Goal: Information Seeking & Learning: Learn about a topic

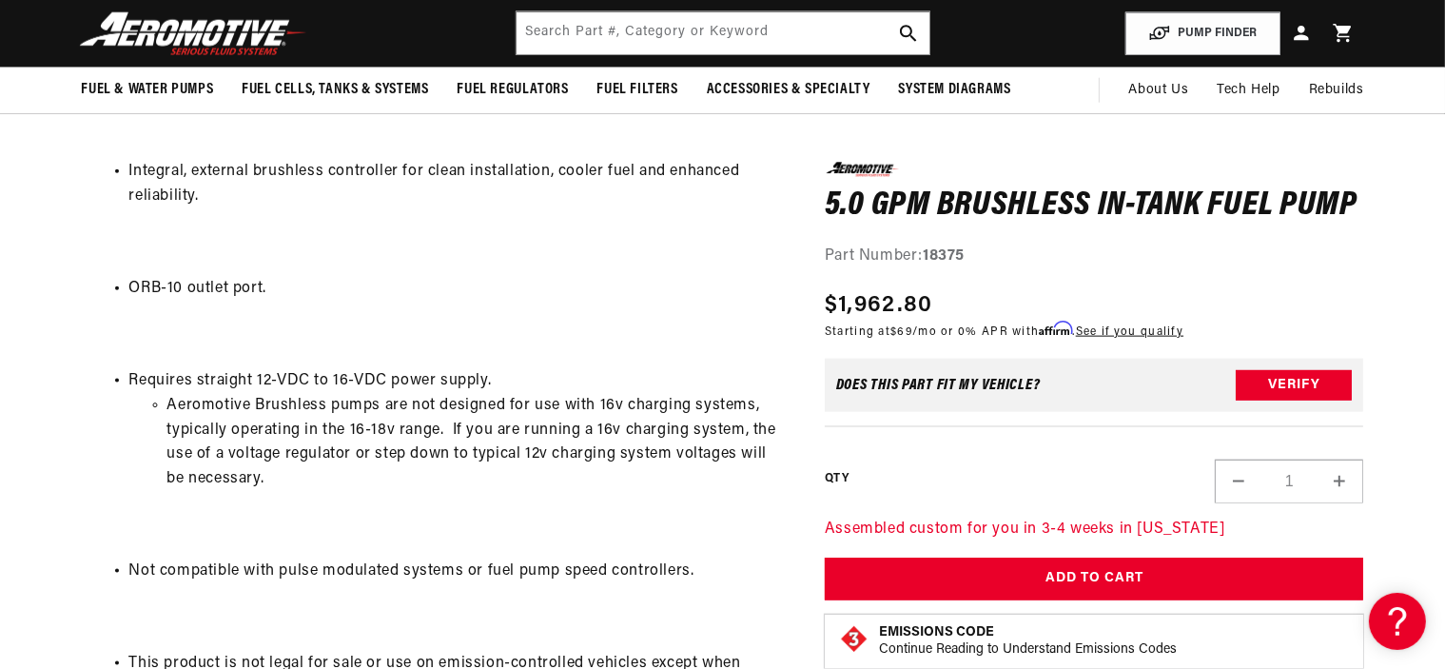
scroll to position [2366, 0]
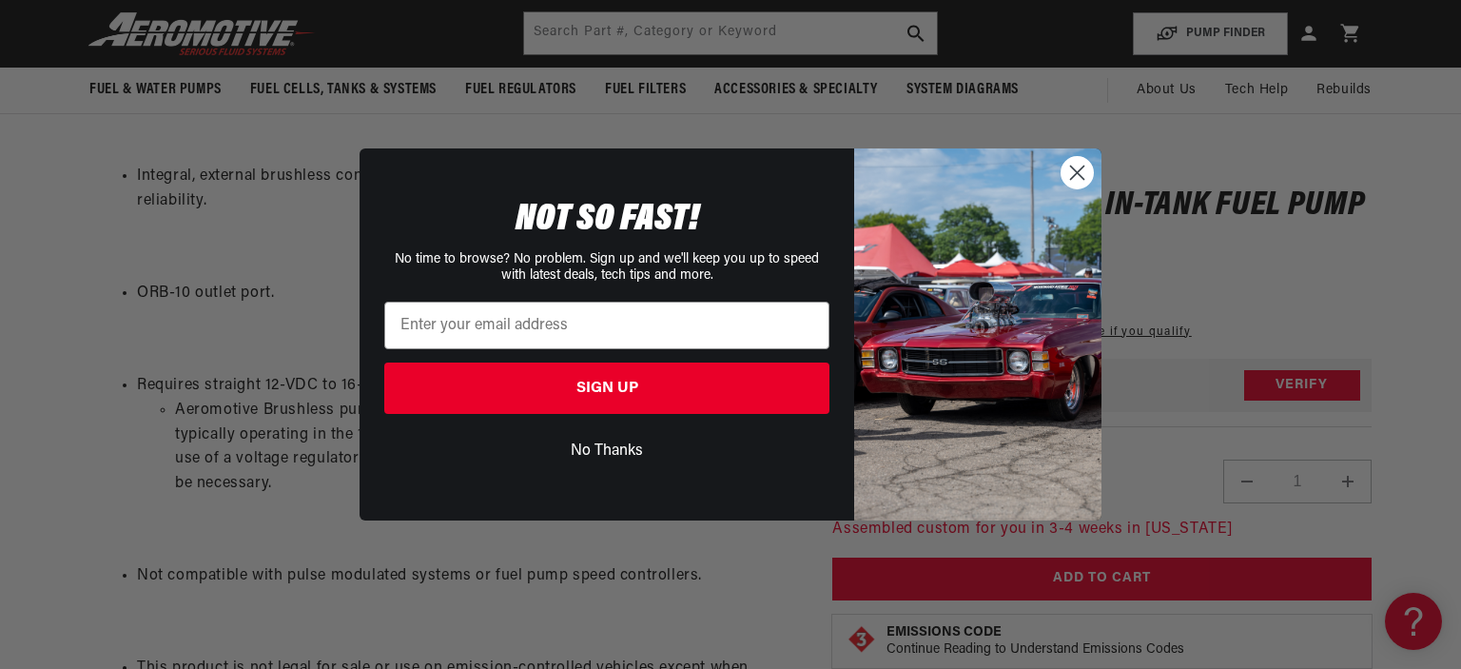
click at [1072, 173] on circle "Close dialog" at bounding box center [1077, 172] width 31 height 31
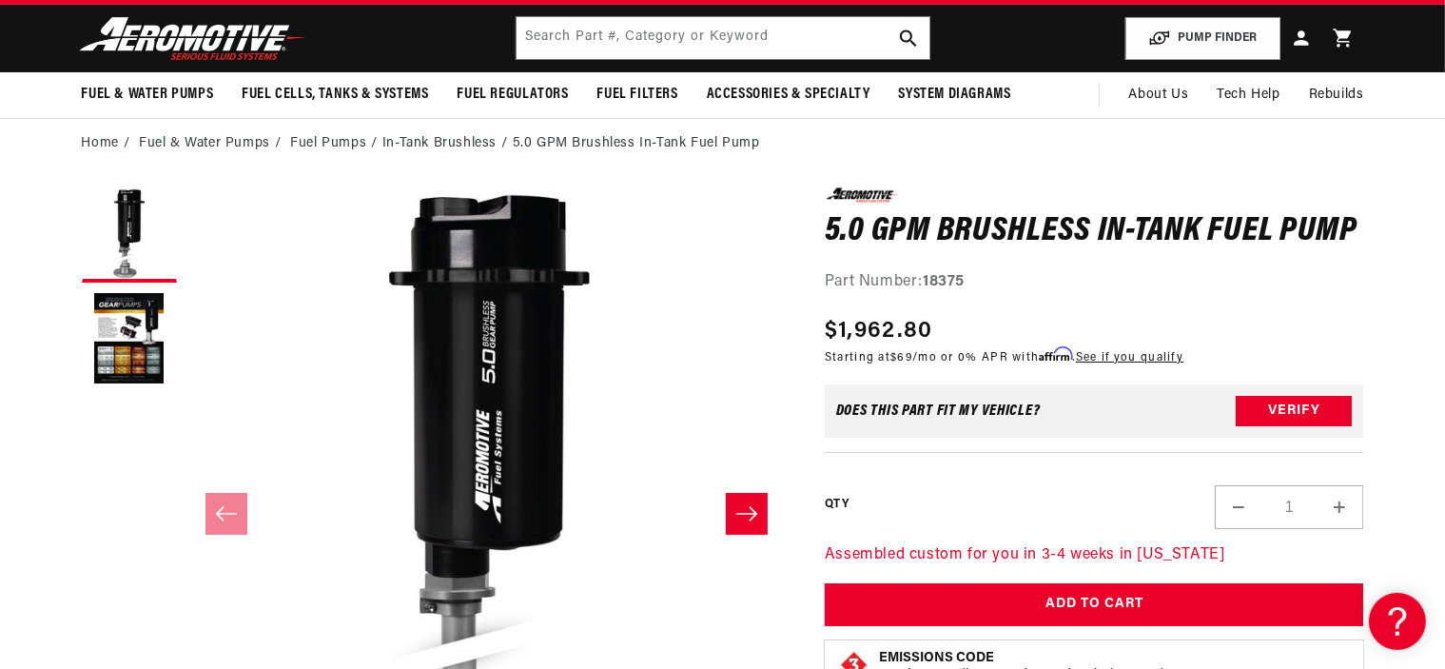
scroll to position [0, 0]
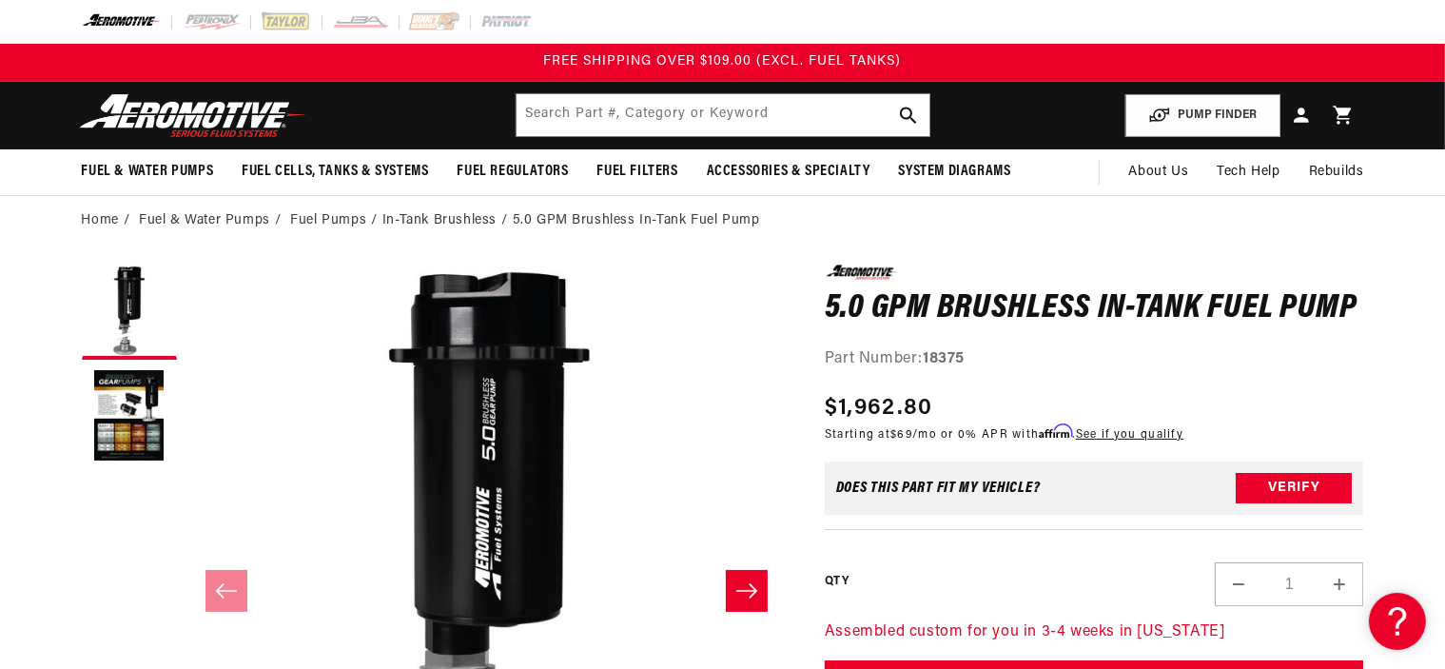
click at [761, 582] on button "Slide right" at bounding box center [747, 591] width 42 height 42
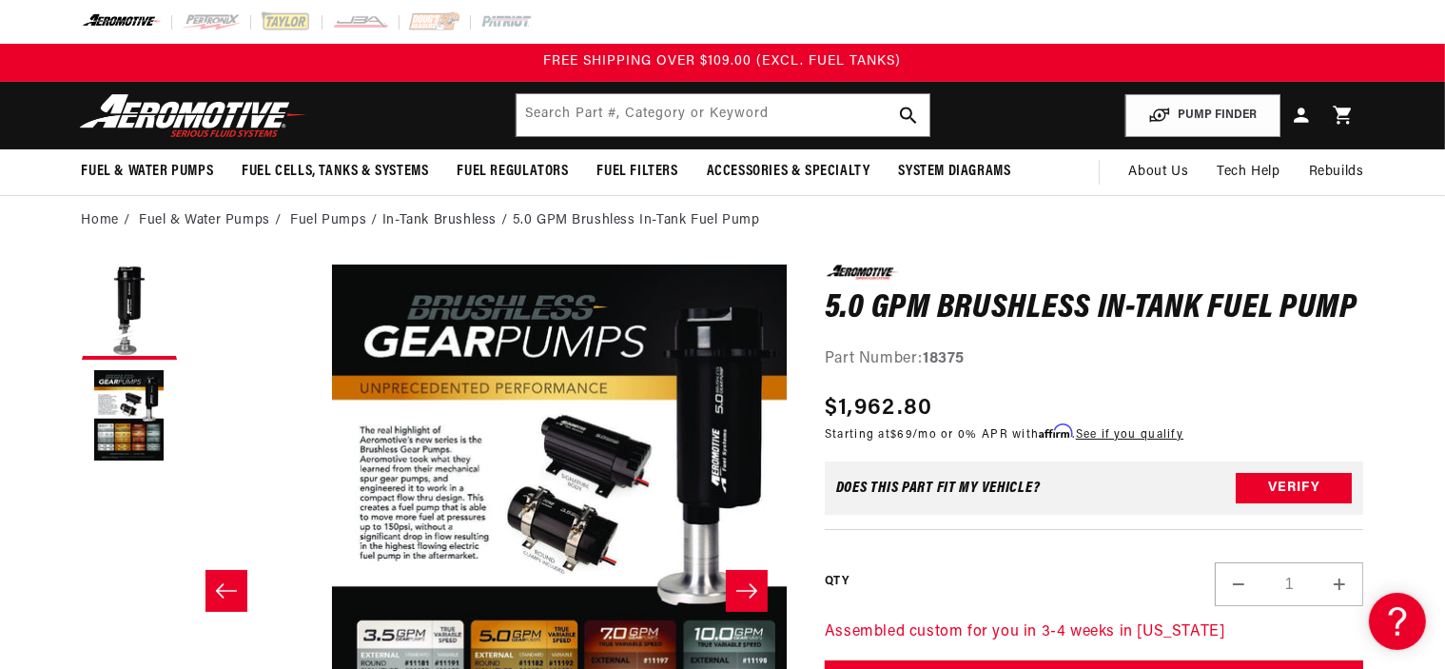
scroll to position [0, 600]
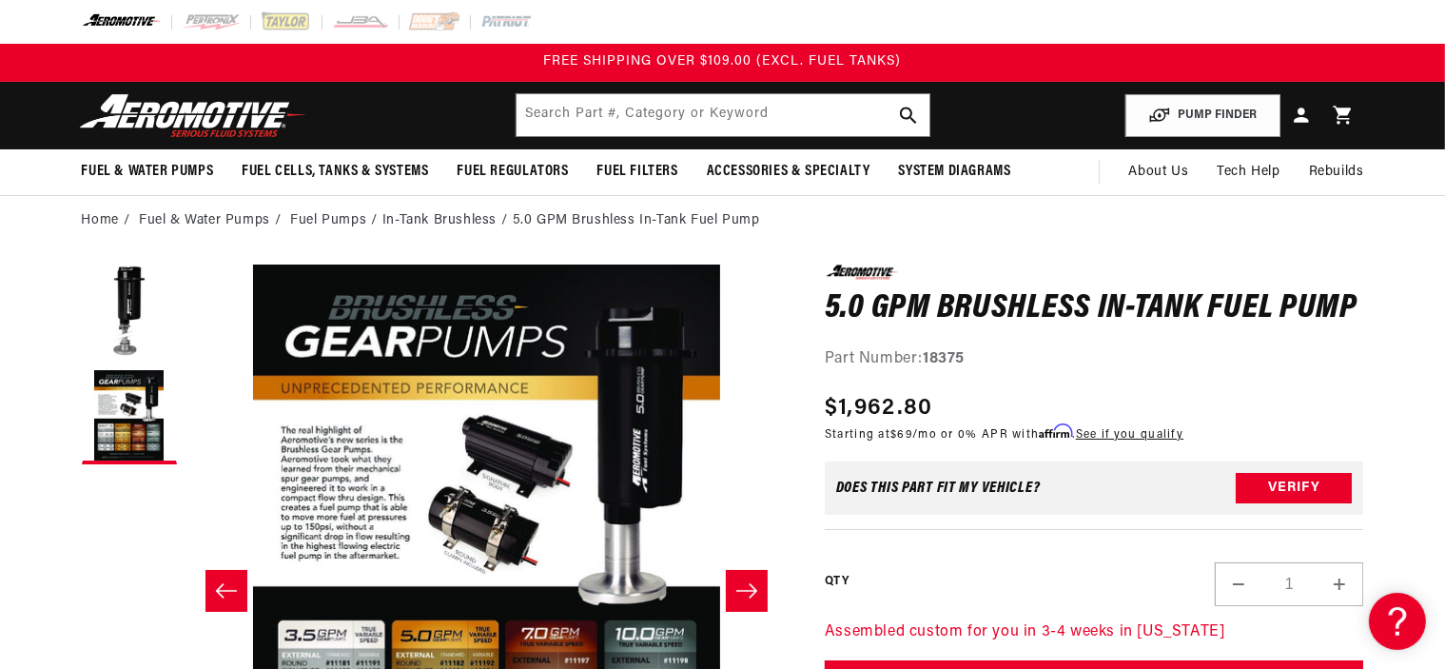
click at [759, 585] on button "Slide right" at bounding box center [747, 591] width 42 height 42
click at [735, 593] on icon "Slide right" at bounding box center [746, 590] width 23 height 19
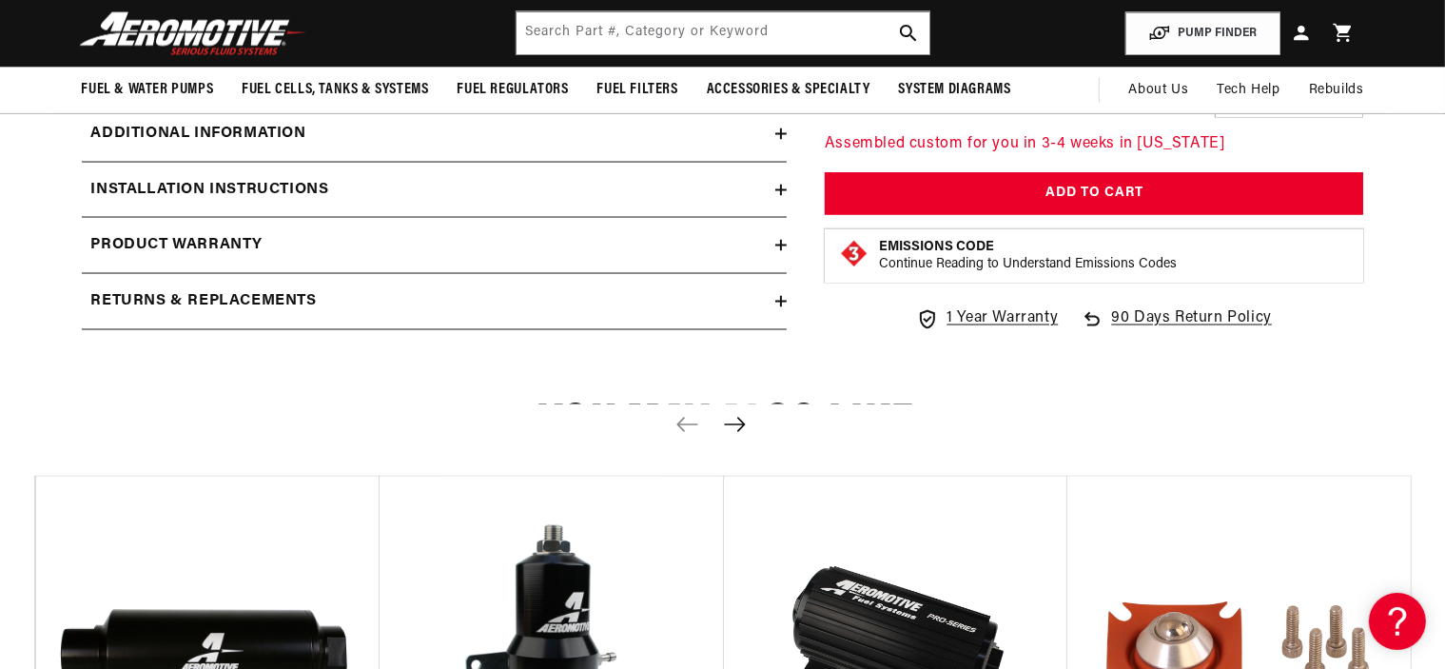
scroll to position [2938, 0]
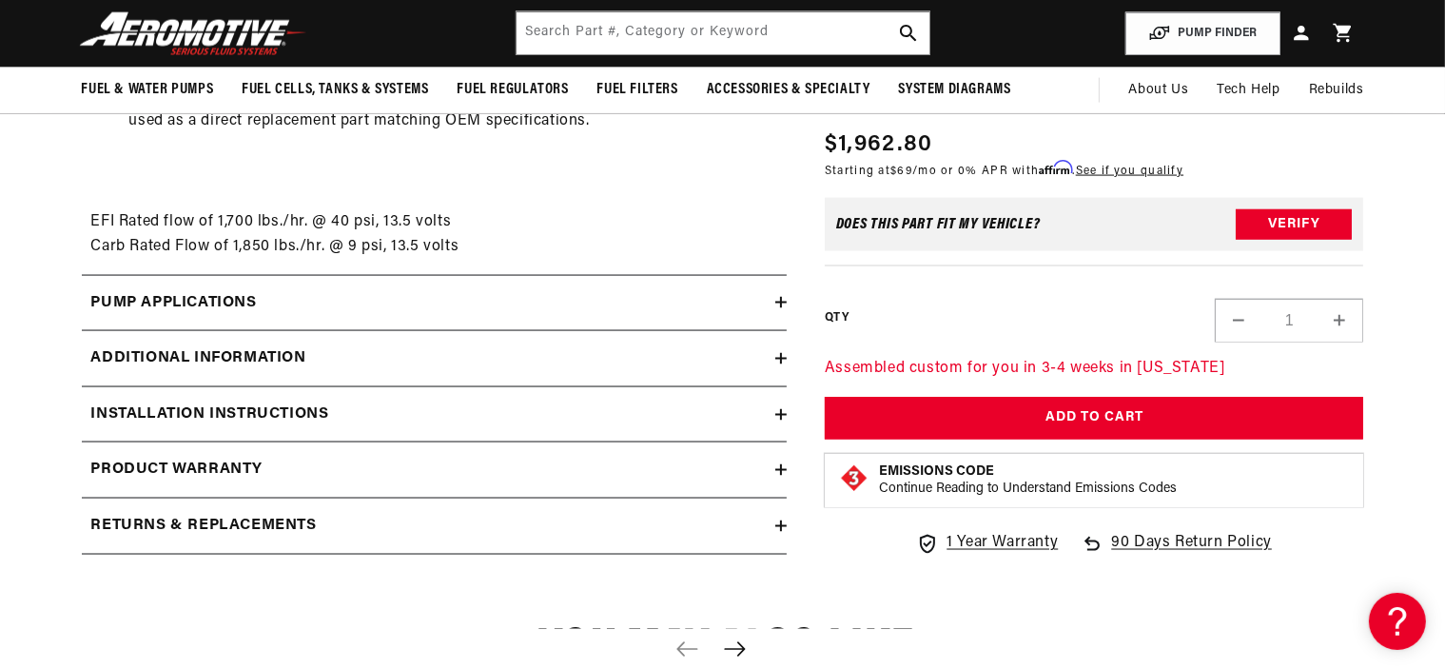
click at [648, 318] on summary "Pump Applications" at bounding box center [434, 303] width 705 height 55
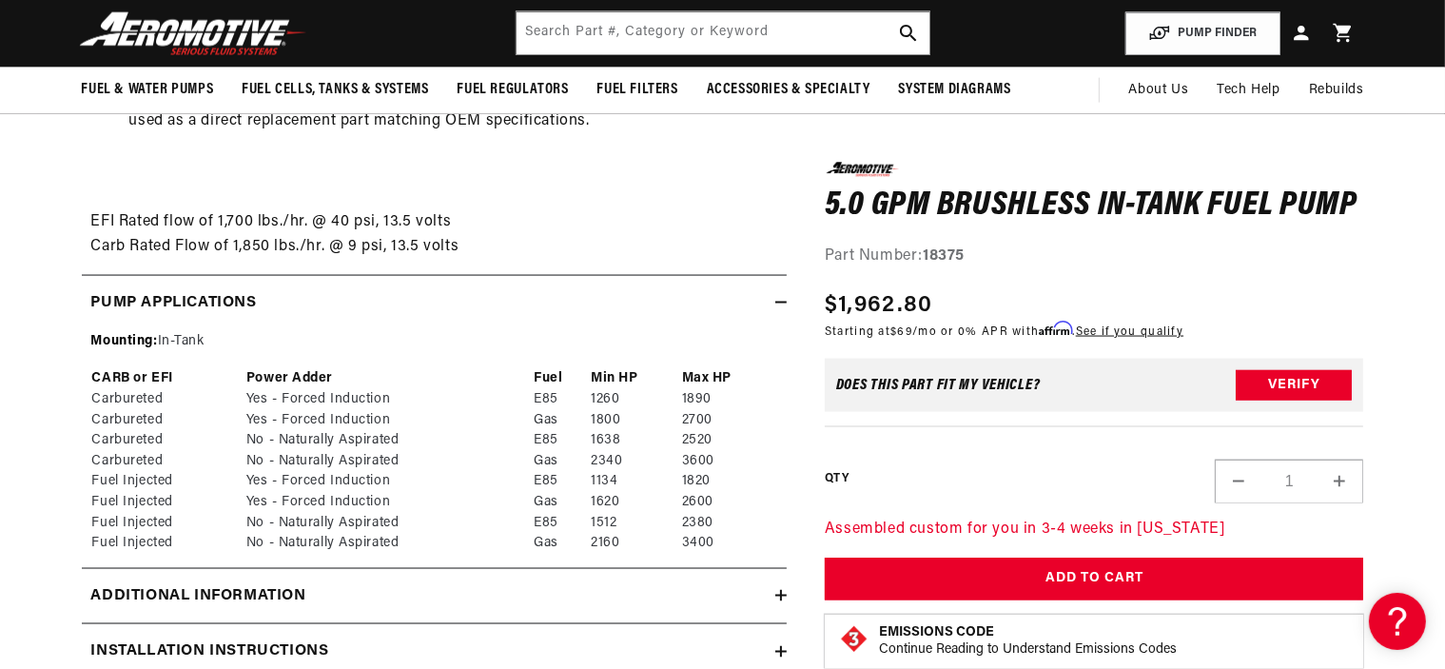
click at [611, 395] on td "1260" at bounding box center [635, 399] width 91 height 21
click at [596, 475] on td "1134" at bounding box center [635, 481] width 91 height 21
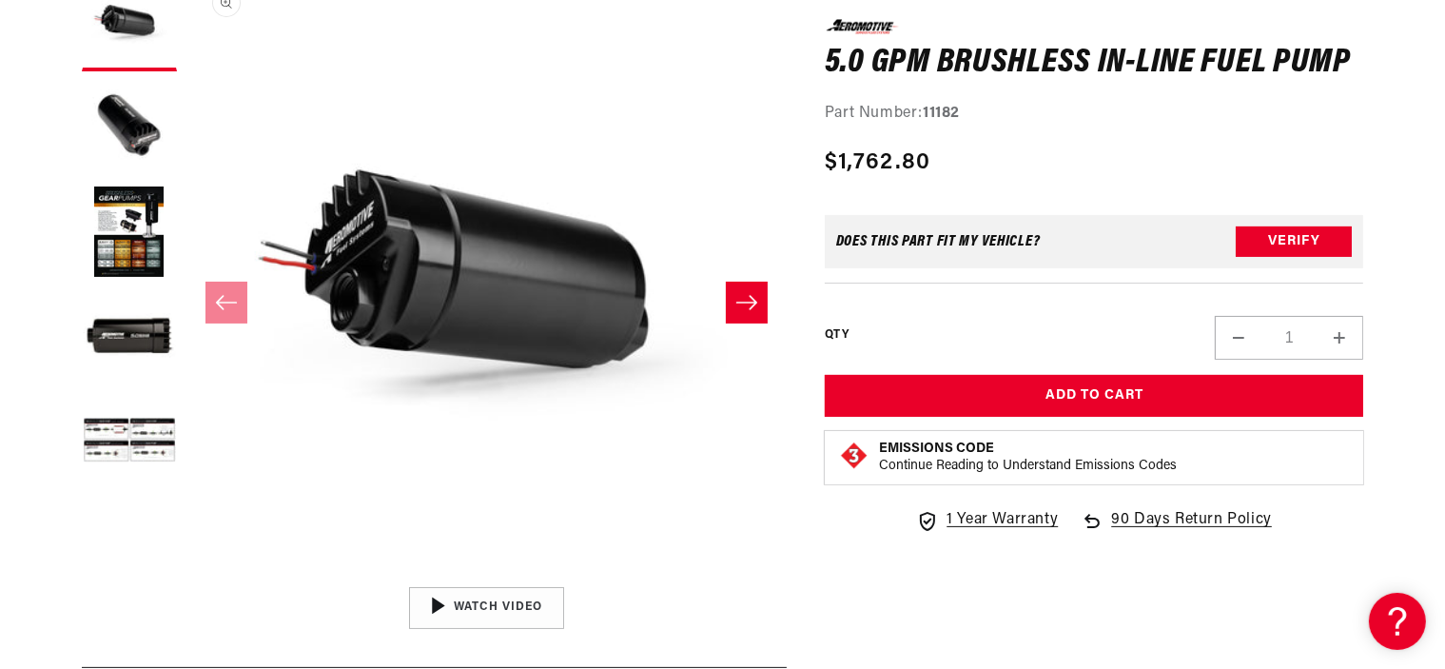
scroll to position [288, 0]
click at [122, 470] on button "Load image 5 in gallery view" at bounding box center [129, 442] width 95 height 95
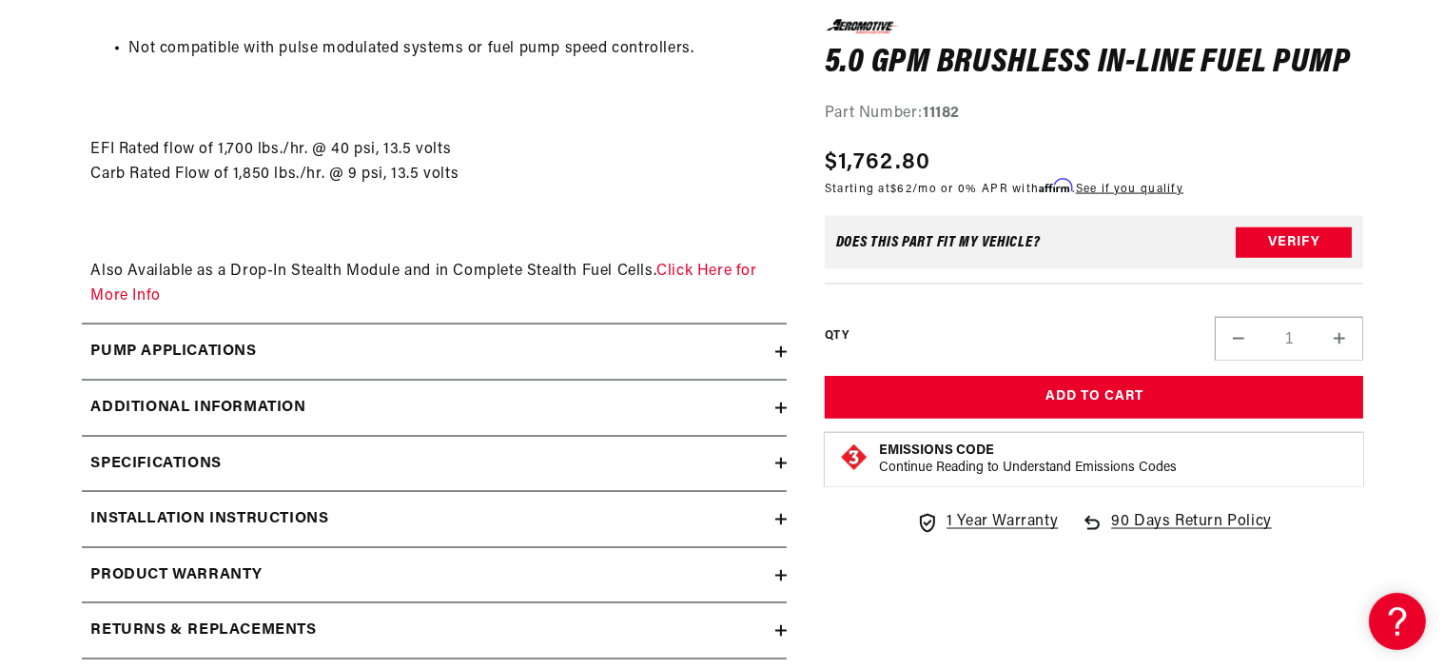
scroll to position [2980, 0]
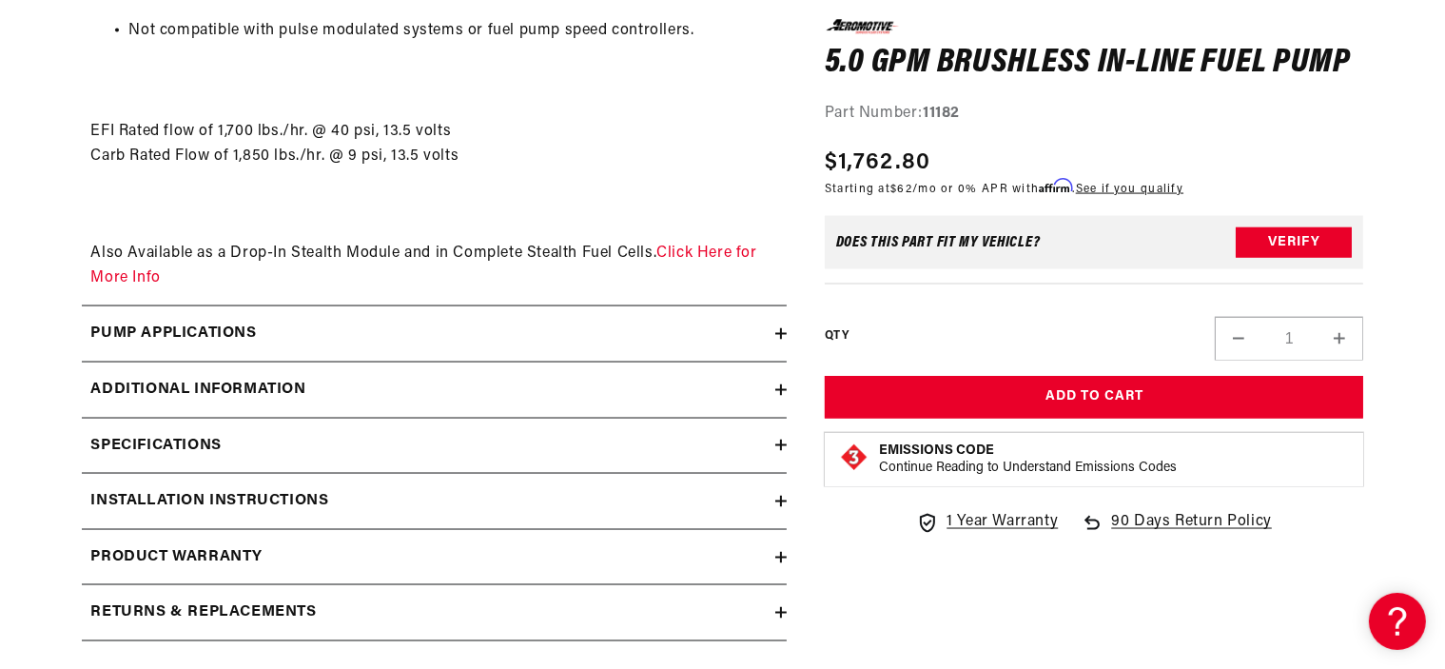
click at [259, 373] on summary "Additional information" at bounding box center [434, 390] width 705 height 55
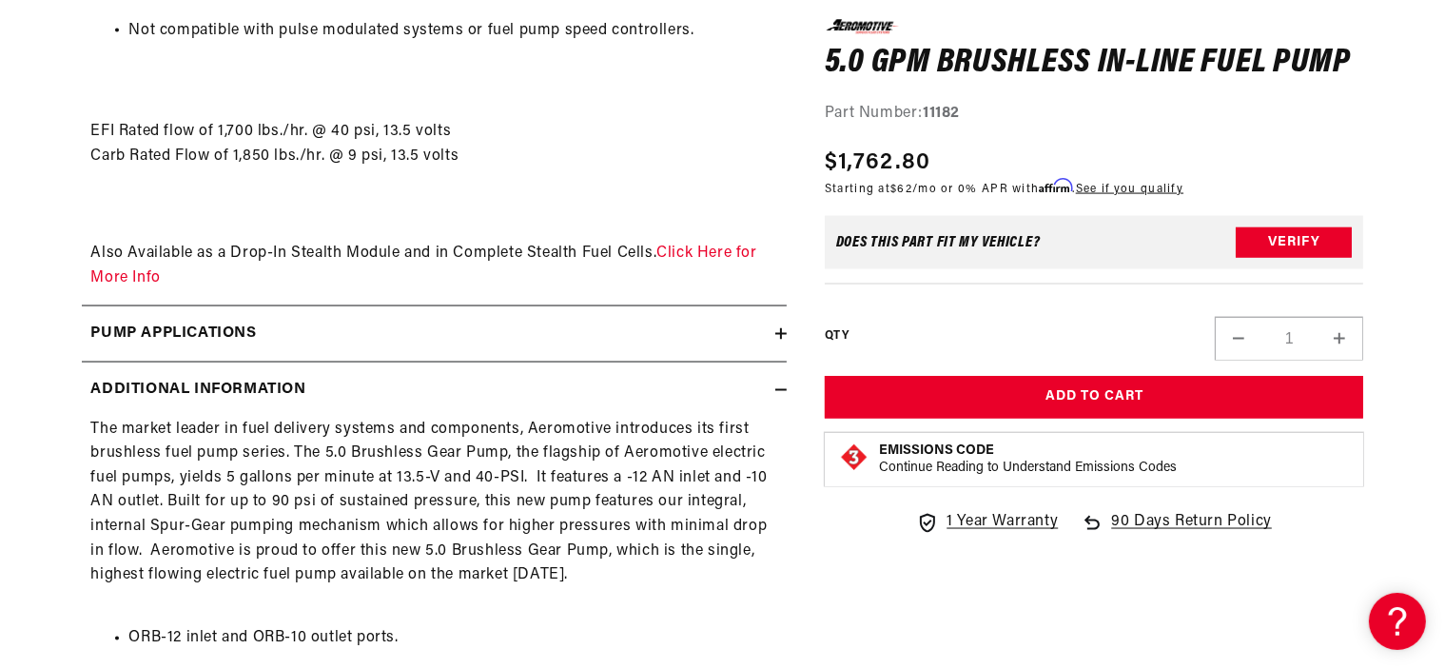
click at [779, 384] on icon at bounding box center [780, 389] width 11 height 11
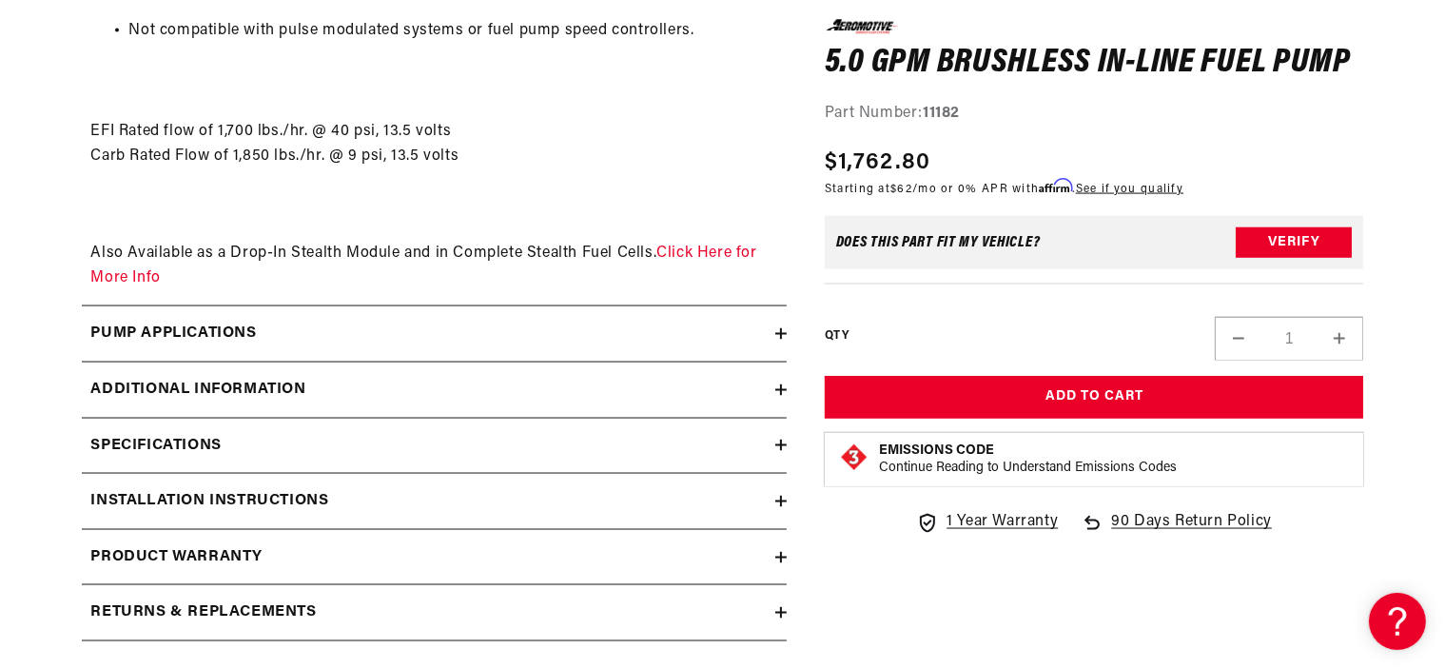
click at [777, 330] on icon at bounding box center [780, 333] width 11 height 11
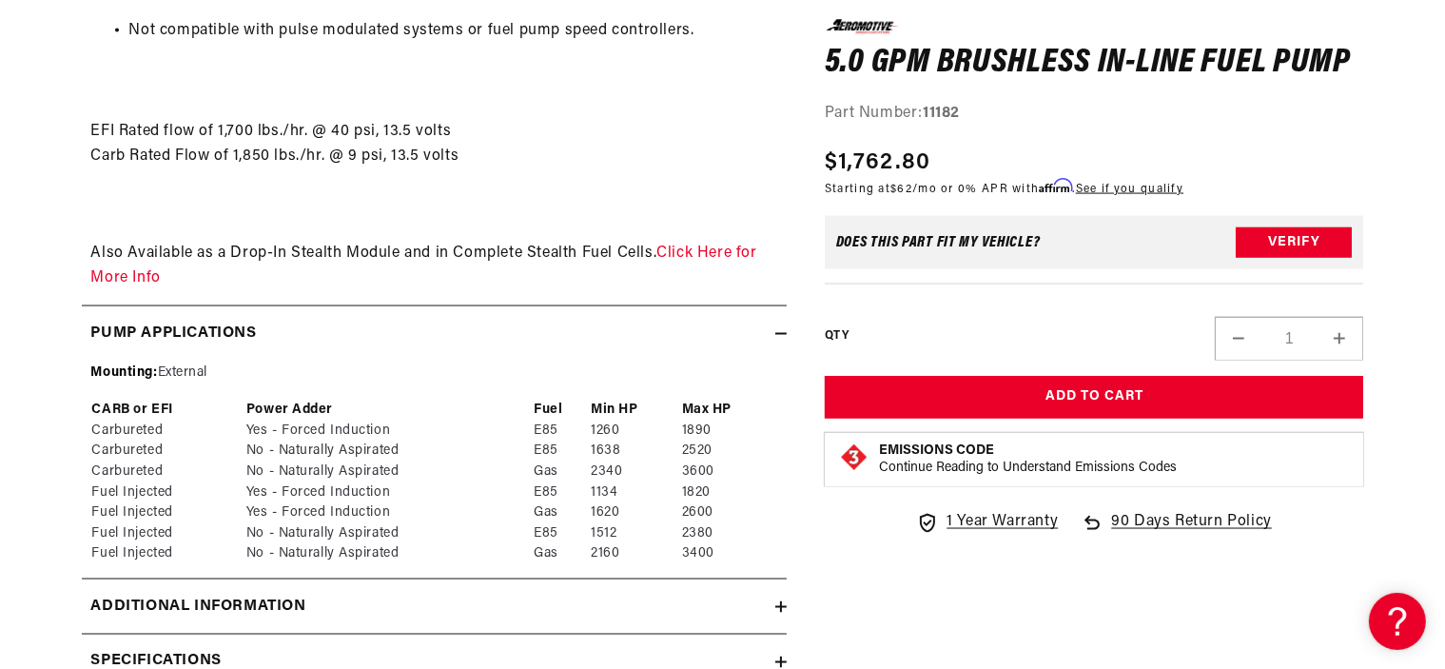
click at [773, 328] on div "Pump Applications" at bounding box center [429, 334] width 694 height 25
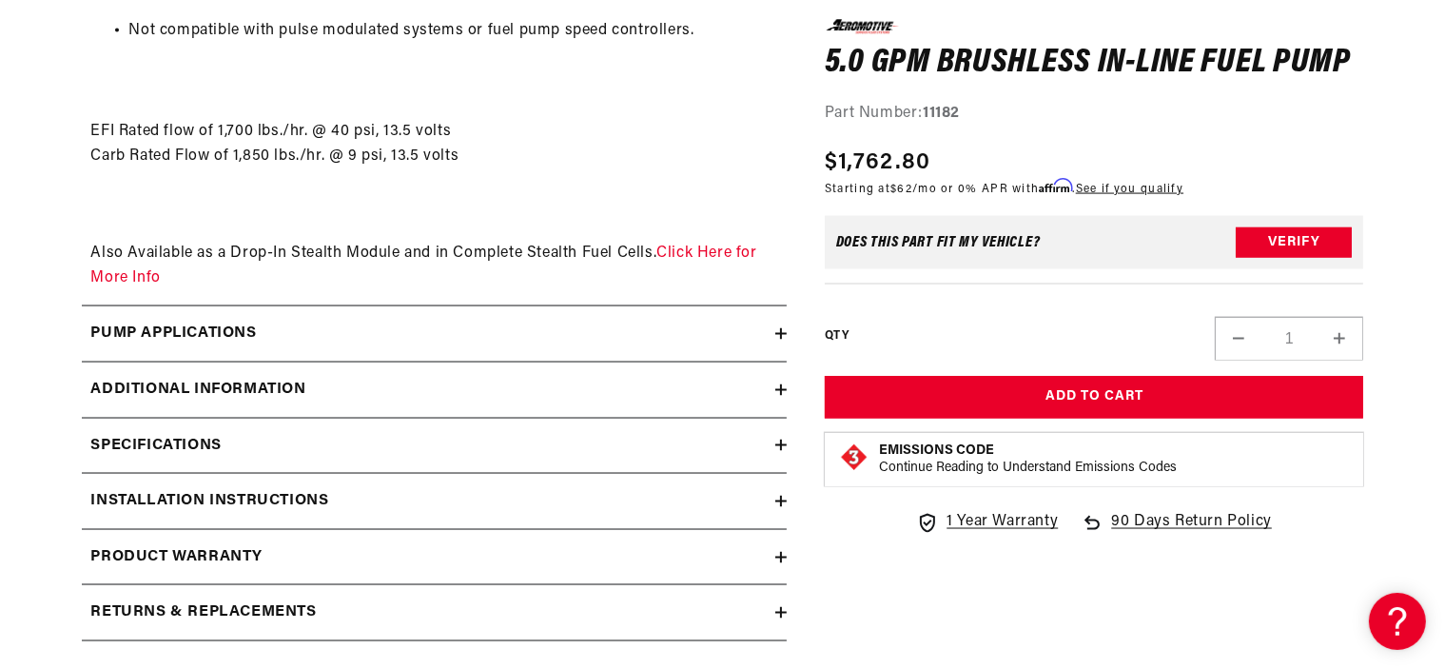
click at [769, 445] on div "Specifications" at bounding box center [429, 446] width 694 height 25
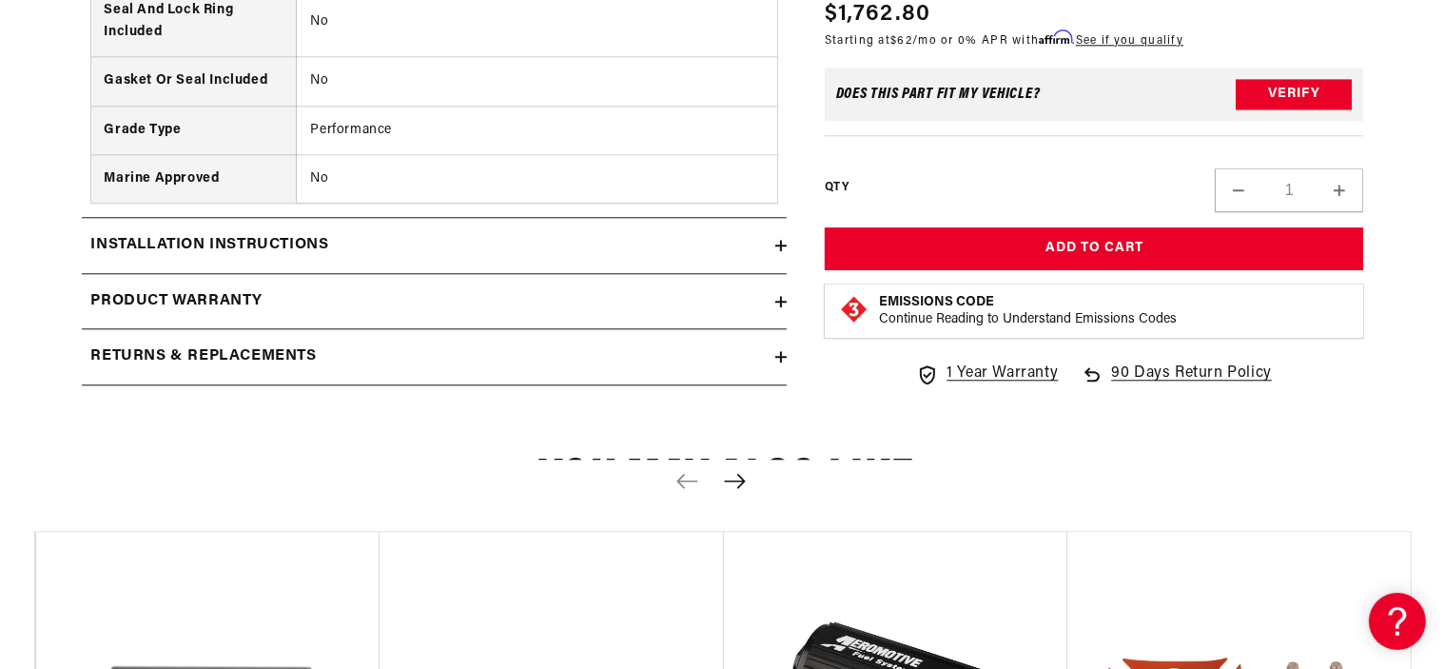
scroll to position [4880, 0]
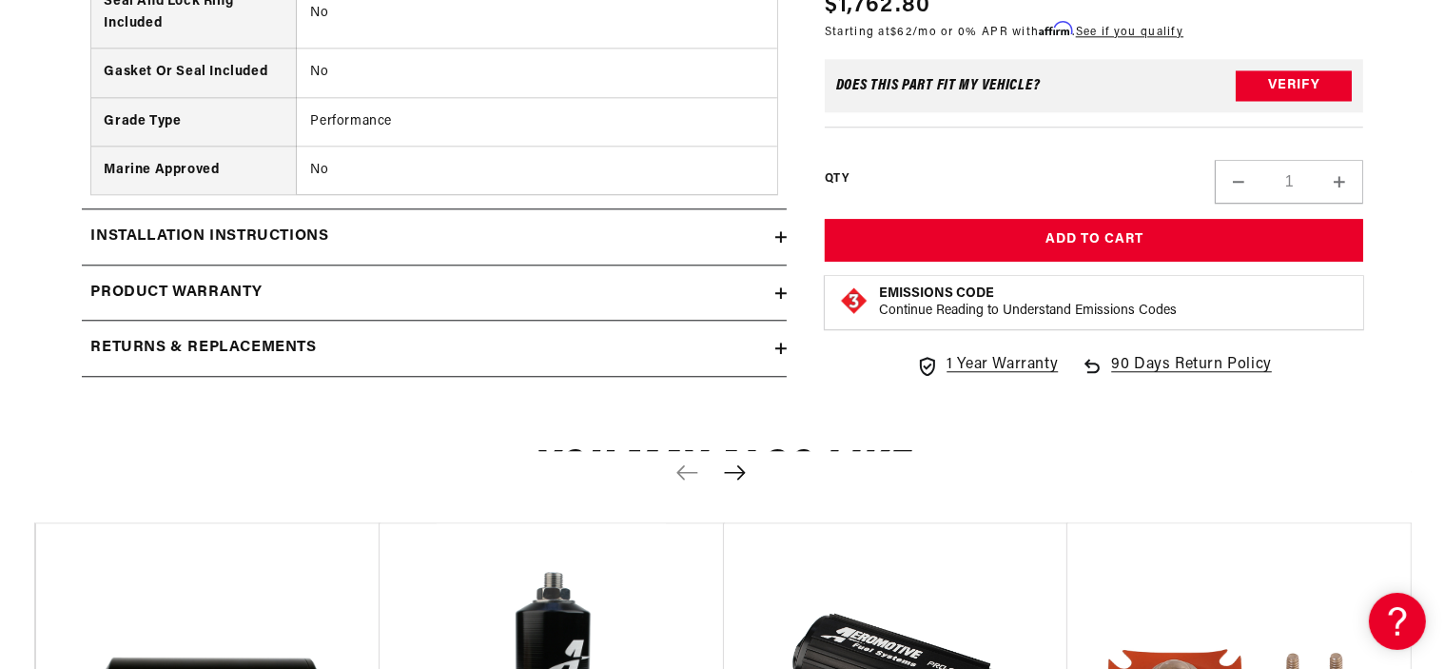
click at [726, 240] on div "Installation Instructions" at bounding box center [429, 237] width 694 height 25
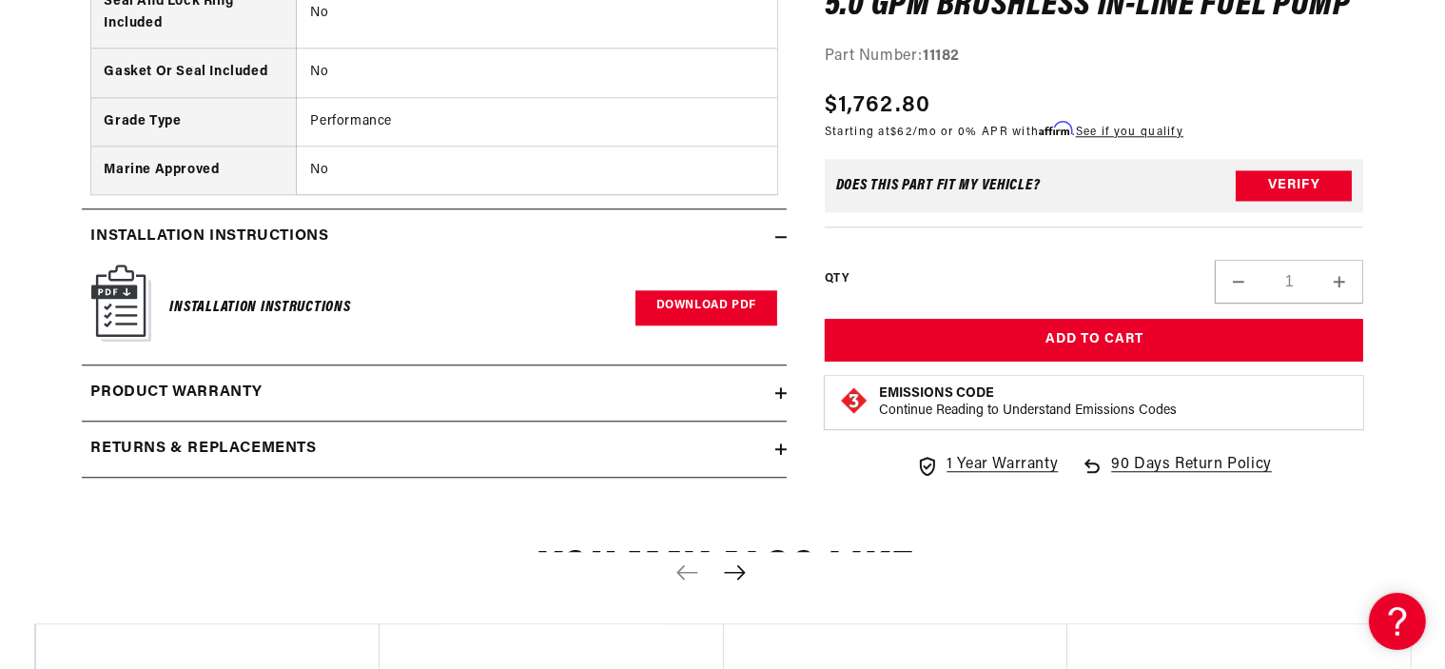
click at [735, 299] on link "Download PDF" at bounding box center [707, 307] width 142 height 35
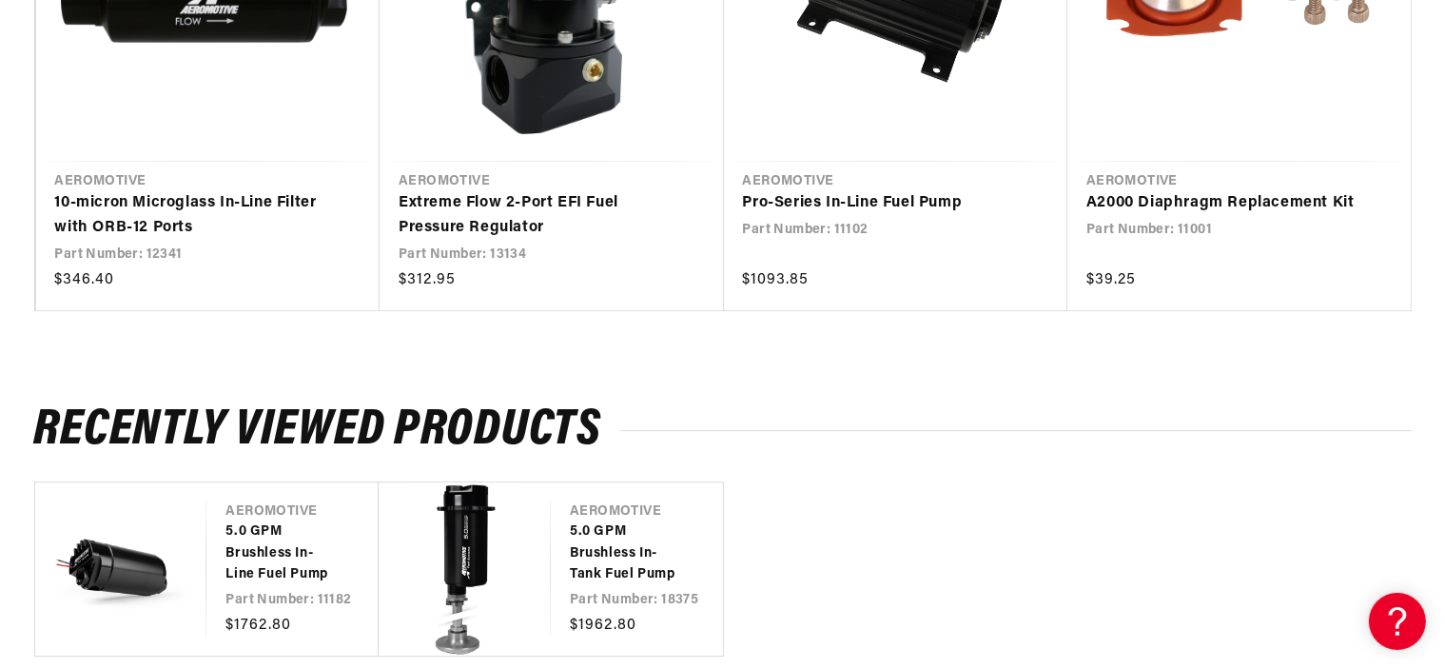
scroll to position [5813, 0]
